Goal: Transaction & Acquisition: Purchase product/service

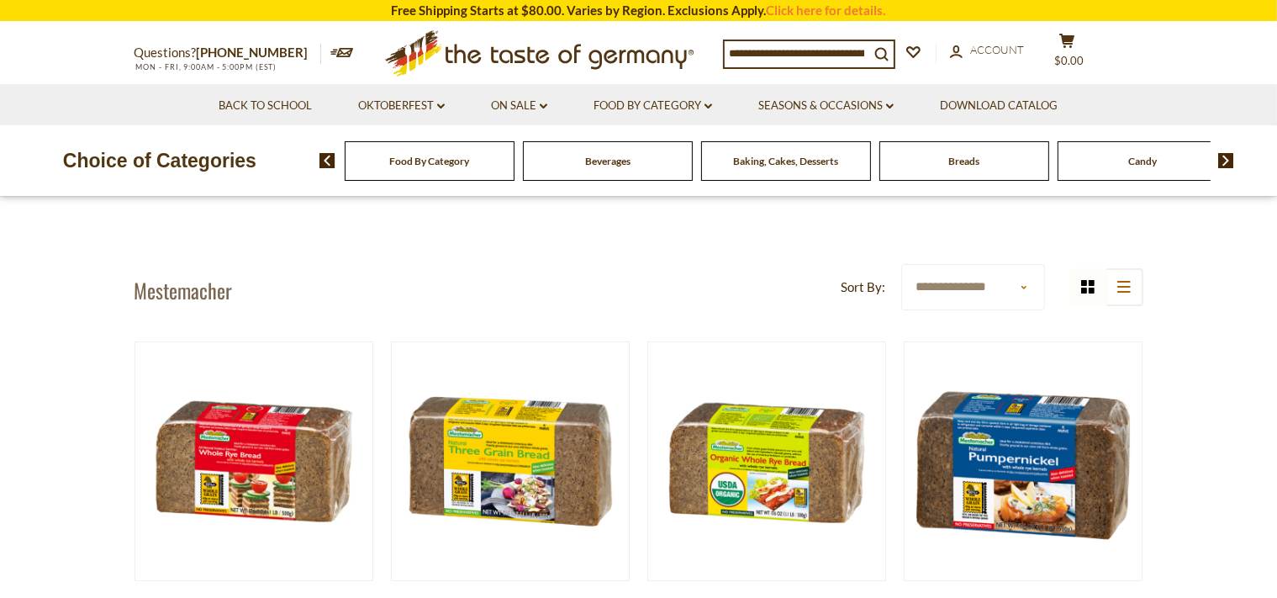
click at [802, 43] on input at bounding box center [796, 53] width 145 height 24
type input "**********"
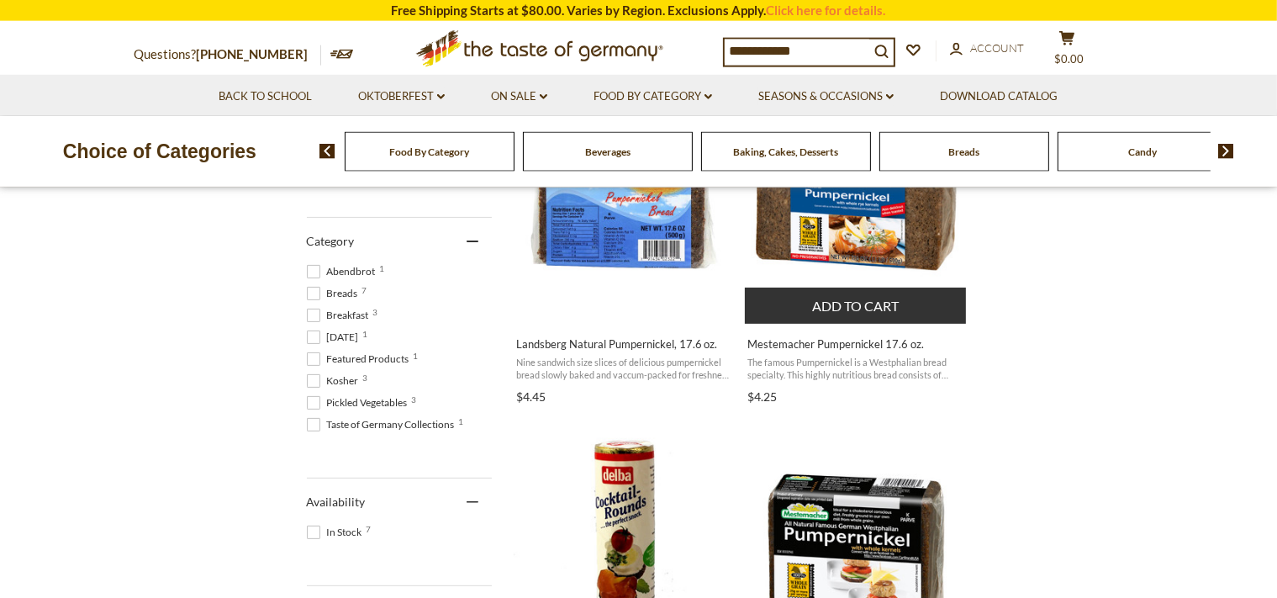
scroll to position [444, 0]
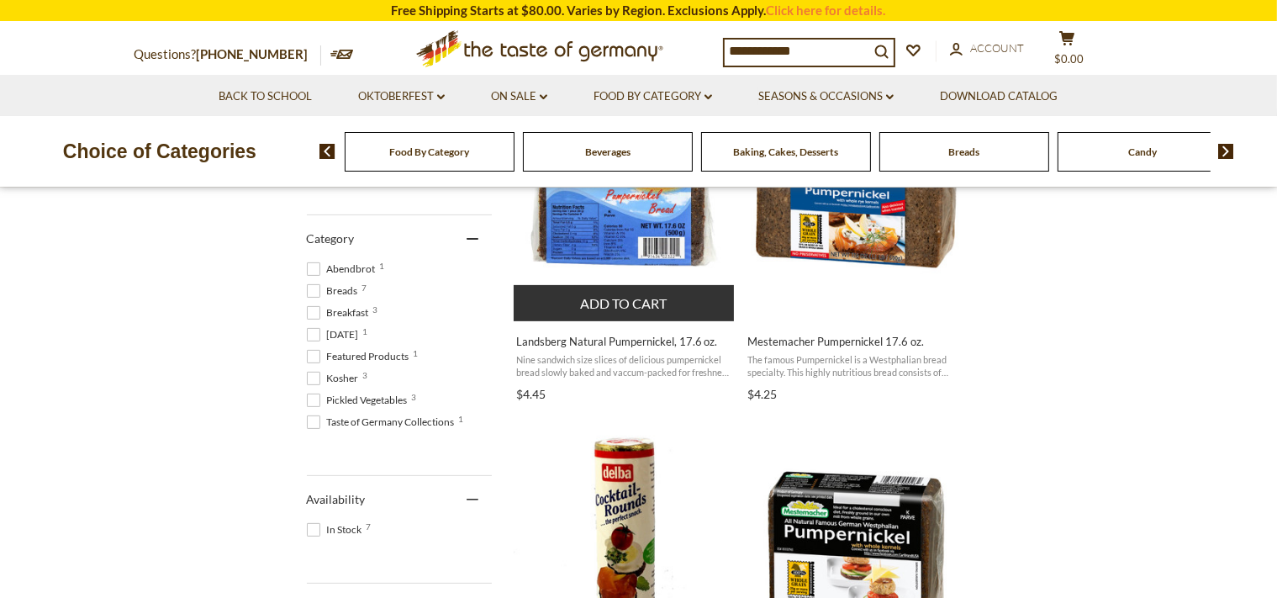
click at [605, 233] on img "Landsberg Natural Pumpernickel, 17.6 oz." at bounding box center [624, 195] width 223 height 223
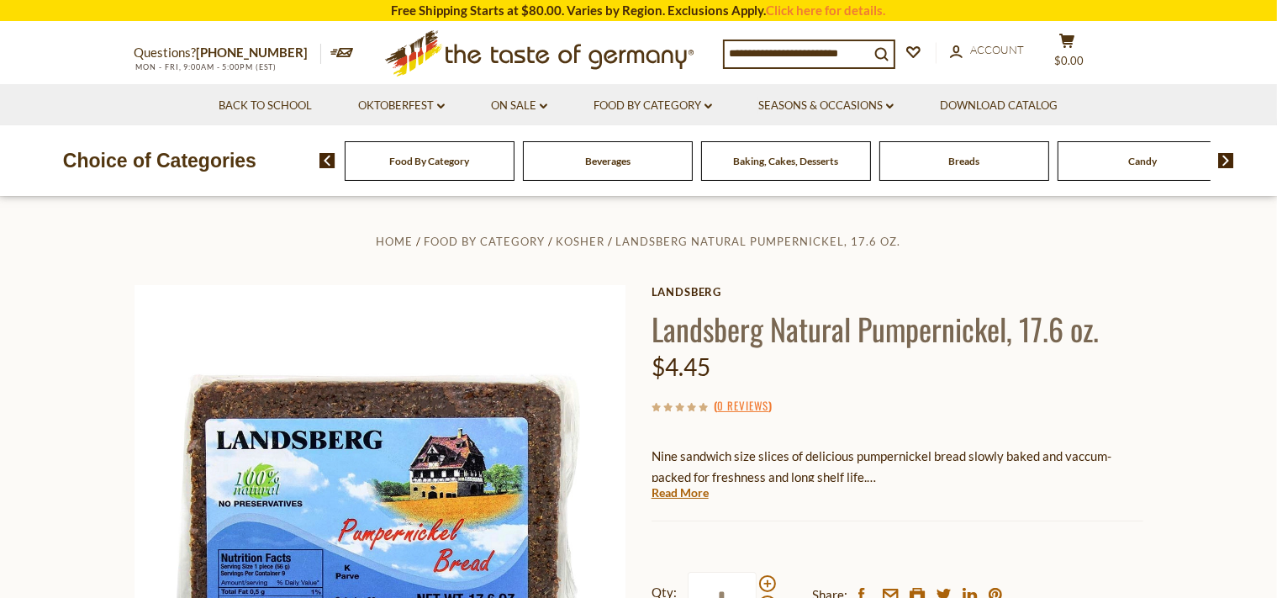
click at [701, 503] on div "Landsberg Landsberg Natural Pumpernickel, 17.6 oz. $4.45 ( 0 Reviews ) Nine san…" at bounding box center [897, 519] width 492 height 468
click at [682, 491] on link "Read More" at bounding box center [679, 492] width 57 height 17
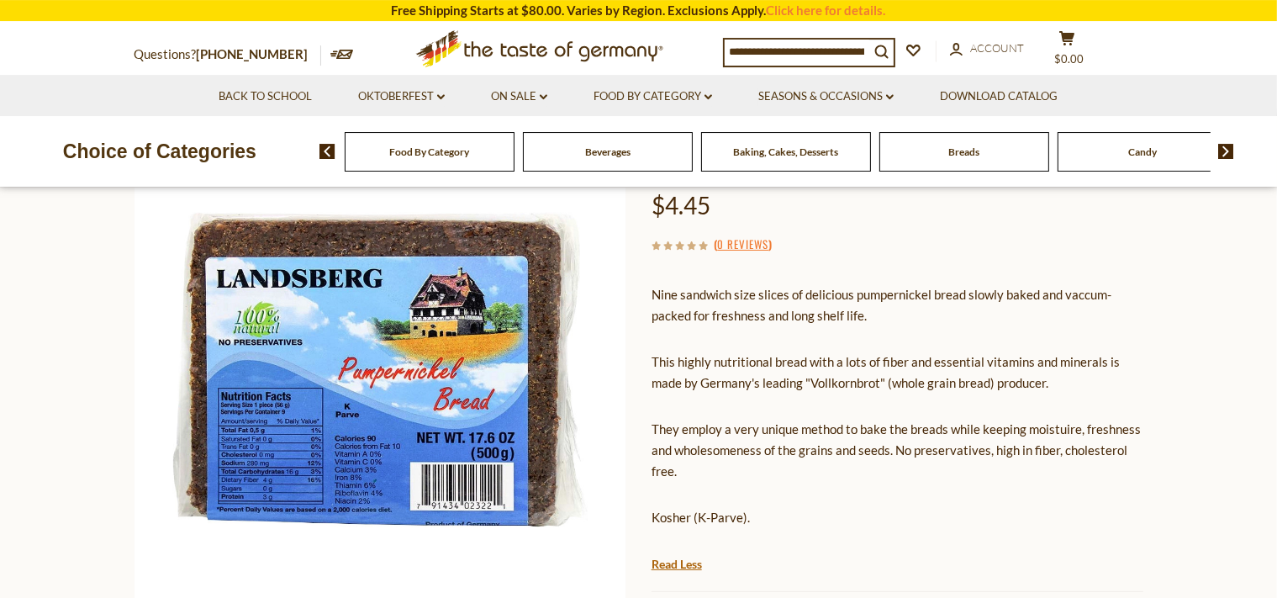
scroll to position [266, 0]
